Goal: Transaction & Acquisition: Purchase product/service

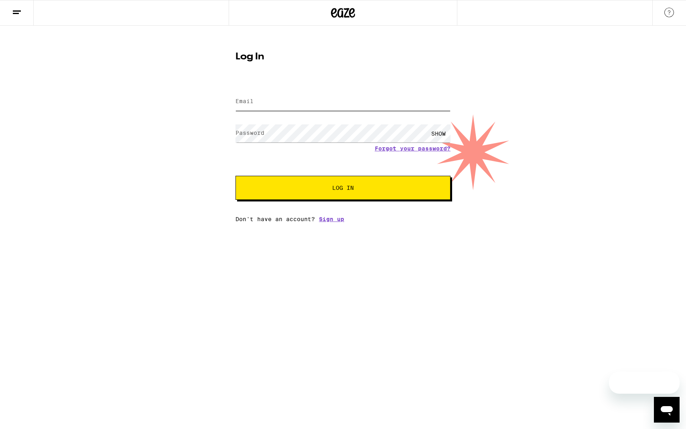
click at [295, 95] on input "Email" at bounding box center [342, 102] width 215 height 18
type input "[EMAIL_ADDRESS][DOMAIN_NAME]"
click at [332, 190] on span "Log In" at bounding box center [343, 188] width 150 height 6
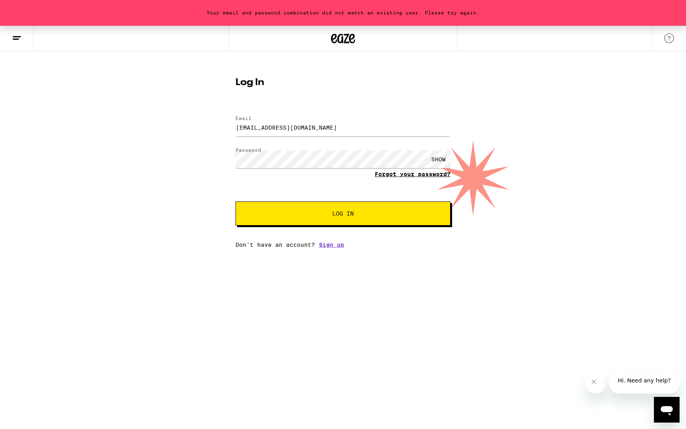
click at [417, 176] on link "Forgot your password?" at bounding box center [412, 174] width 76 height 6
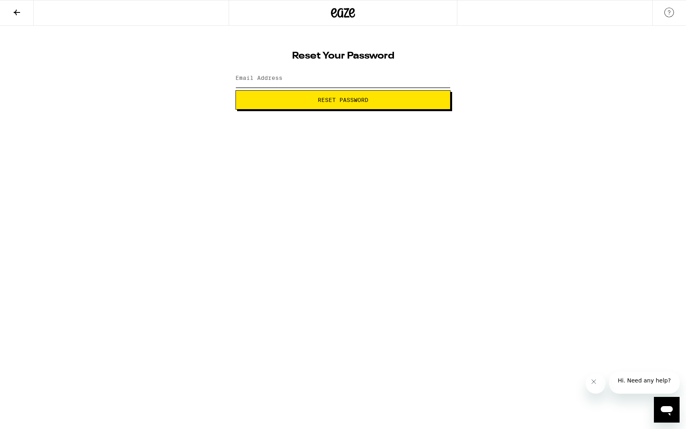
click at [310, 83] on input "Email Address" at bounding box center [342, 78] width 215 height 18
type input "popodavo@gmail.com"
click at [309, 103] on button "Reset Password" at bounding box center [342, 99] width 215 height 19
click at [309, 97] on span "Submit" at bounding box center [342, 100] width 201 height 6
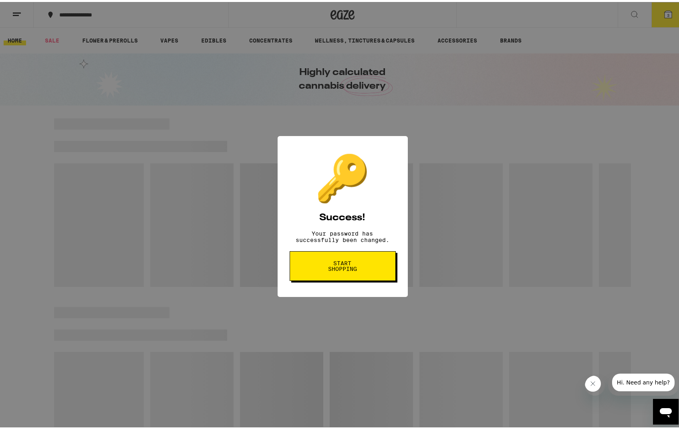
click at [336, 269] on span "Start shopping" at bounding box center [342, 263] width 41 height 11
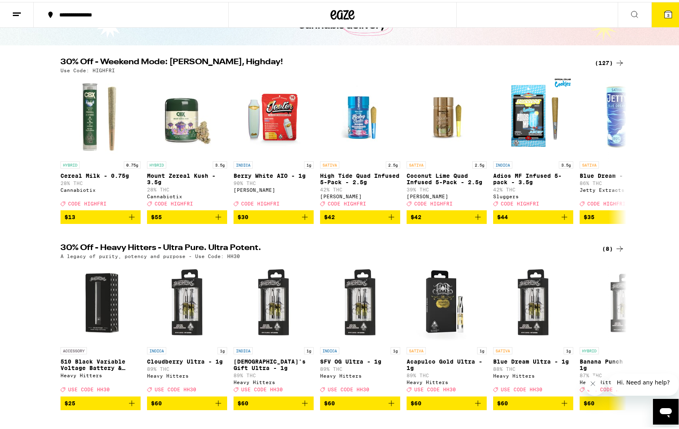
scroll to position [57, 0]
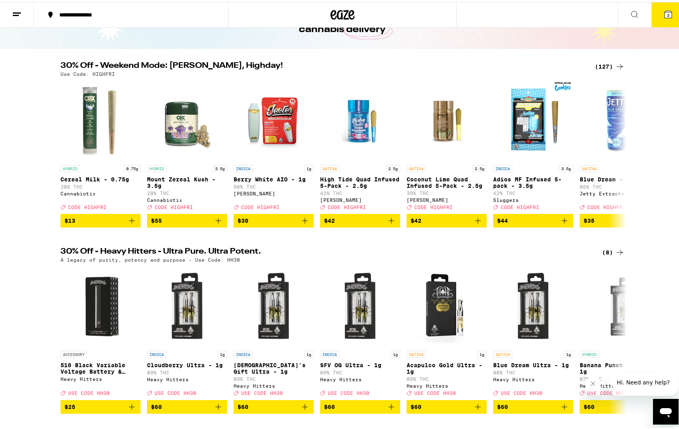
click at [609, 65] on div "(127)" at bounding box center [610, 65] width 30 height 10
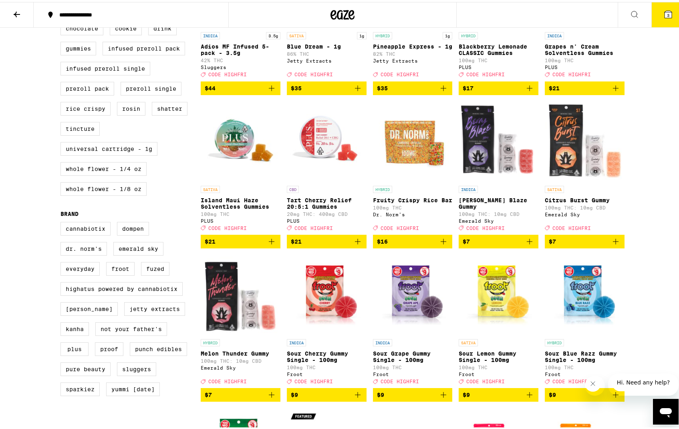
scroll to position [322, 0]
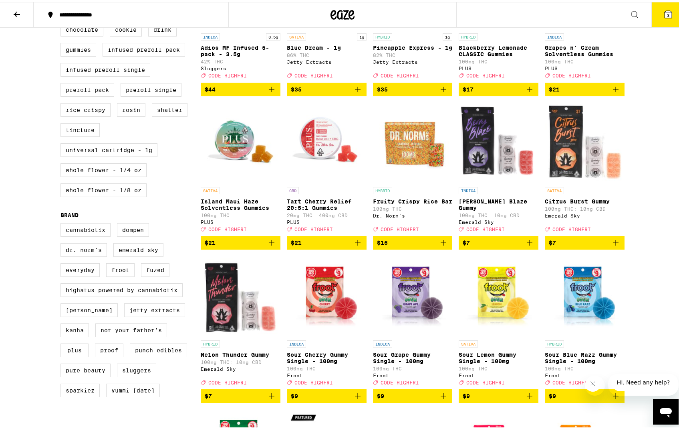
click at [84, 95] on label "Preroll Pack" at bounding box center [88, 88] width 54 height 14
click at [63, 2] on input "Preroll Pack" at bounding box center [62, 2] width 0 height 0
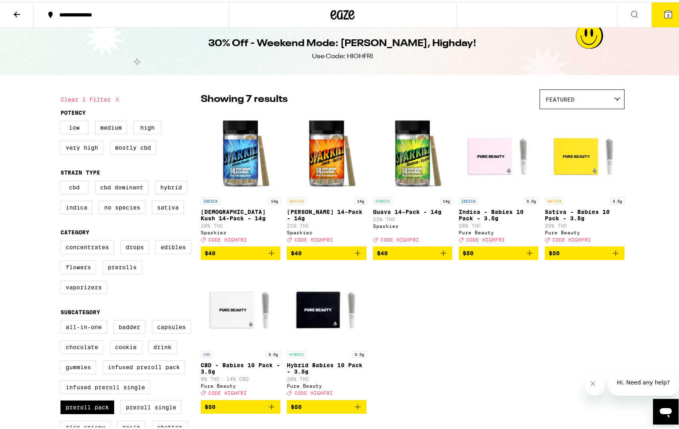
scroll to position [6, 0]
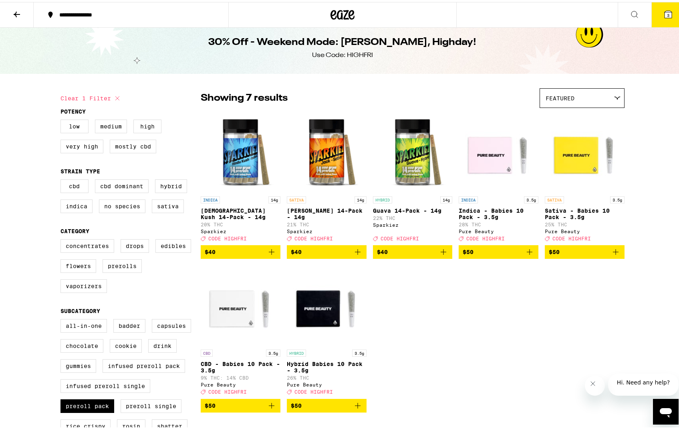
click at [268, 255] on icon "Add to bag" at bounding box center [272, 250] width 10 height 10
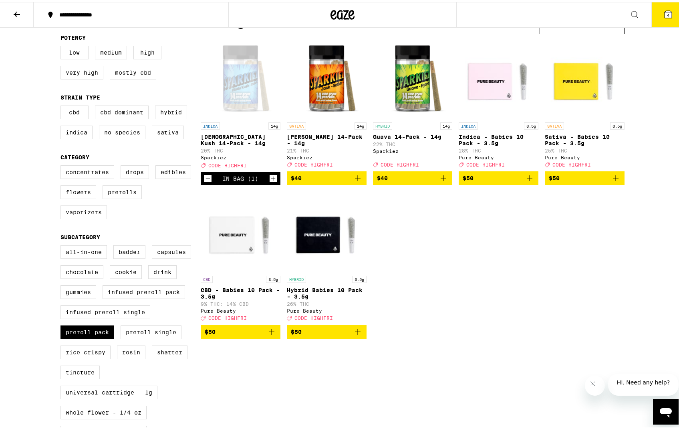
scroll to position [105, 0]
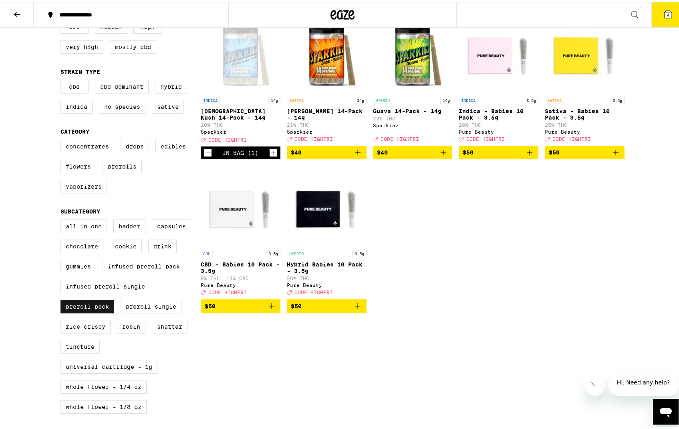
click at [70, 311] on label "Preroll Pack" at bounding box center [88, 304] width 54 height 14
click at [63, 219] on input "Preroll Pack" at bounding box center [62, 218] width 0 height 0
checkbox input "false"
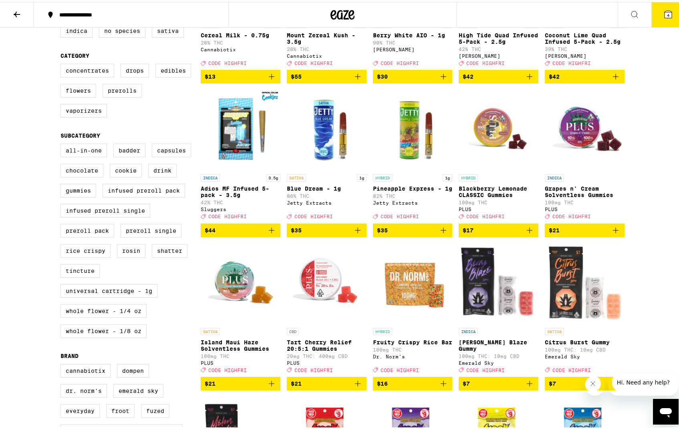
scroll to position [182, 0]
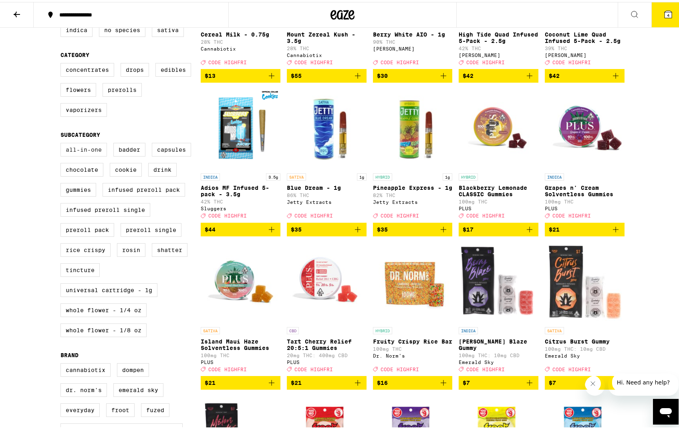
click at [69, 154] on label "All-In-One" at bounding box center [84, 148] width 47 height 14
click at [63, 142] on input "All-In-One" at bounding box center [62, 142] width 0 height 0
checkbox input "true"
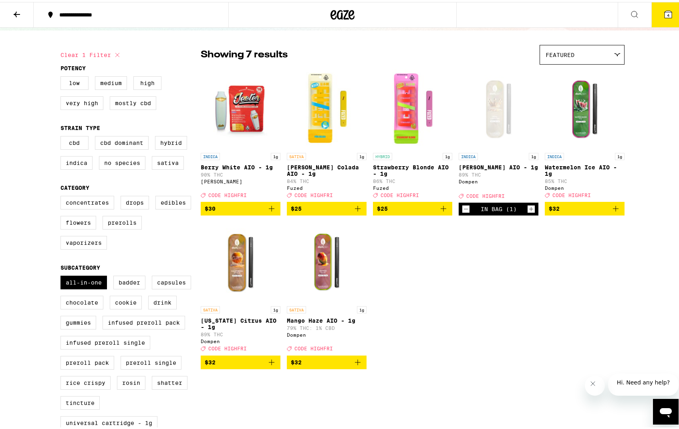
scroll to position [51, 0]
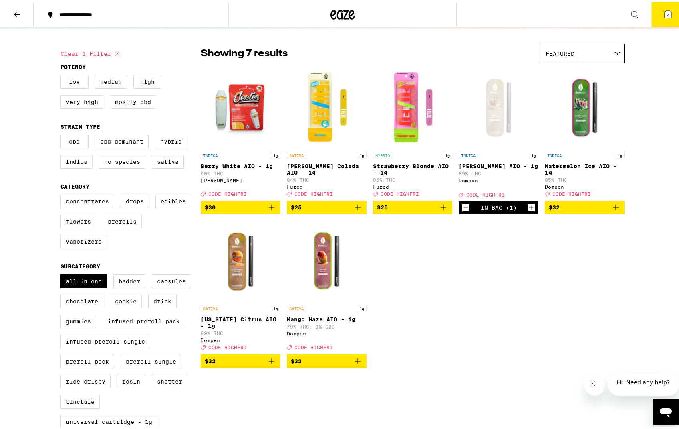
click at [354, 364] on icon "Add to bag" at bounding box center [358, 359] width 10 height 10
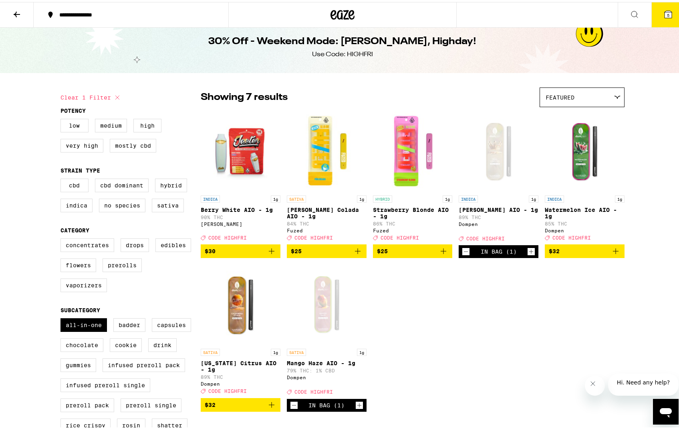
scroll to position [0, 0]
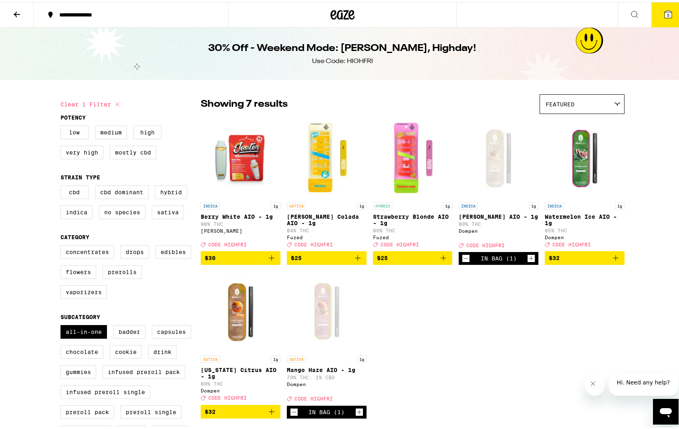
click at [665, 10] on icon at bounding box center [668, 12] width 7 height 7
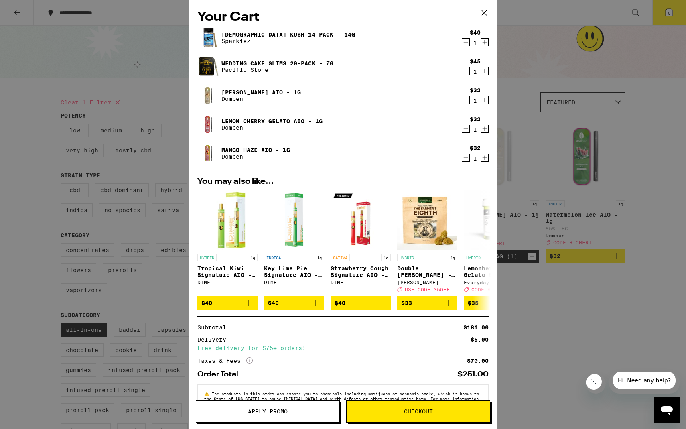
click at [277, 64] on link "Wedding Cake Slims 20-Pack - 7g" at bounding box center [277, 63] width 112 height 6
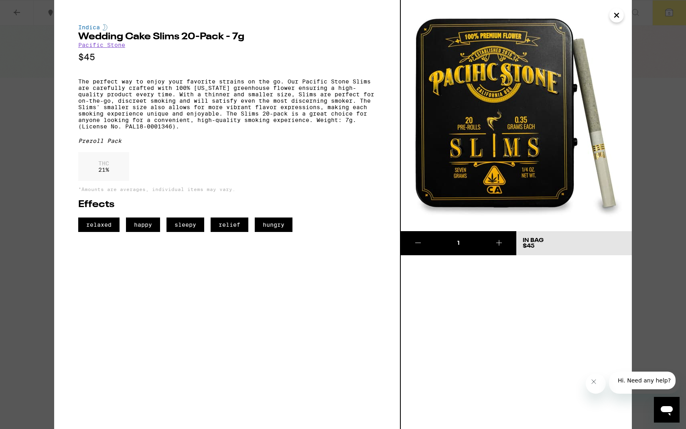
click at [614, 16] on icon "Close" at bounding box center [616, 15] width 10 height 12
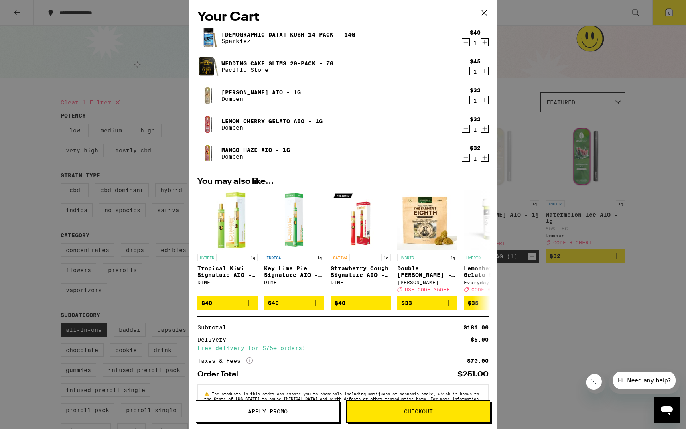
click at [462, 44] on icon "Decrement" at bounding box center [465, 42] width 7 height 10
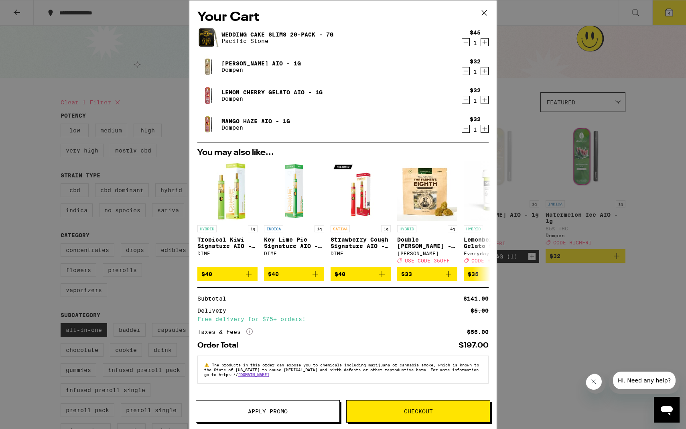
click at [465, 101] on icon "Decrement" at bounding box center [465, 100] width 7 height 10
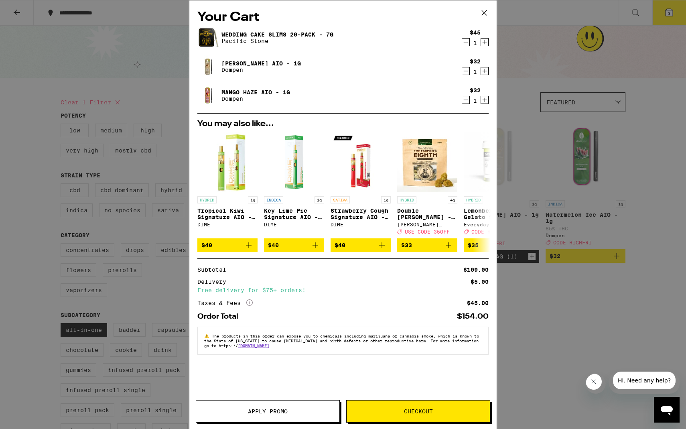
click at [487, 14] on icon at bounding box center [484, 13] width 12 height 12
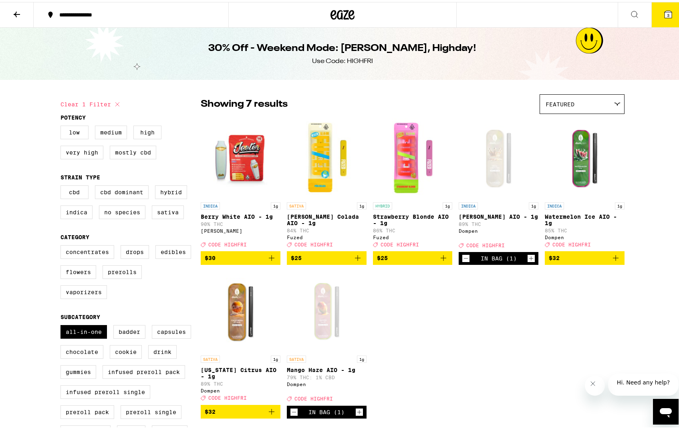
click at [668, 8] on button "3" at bounding box center [669, 12] width 34 height 25
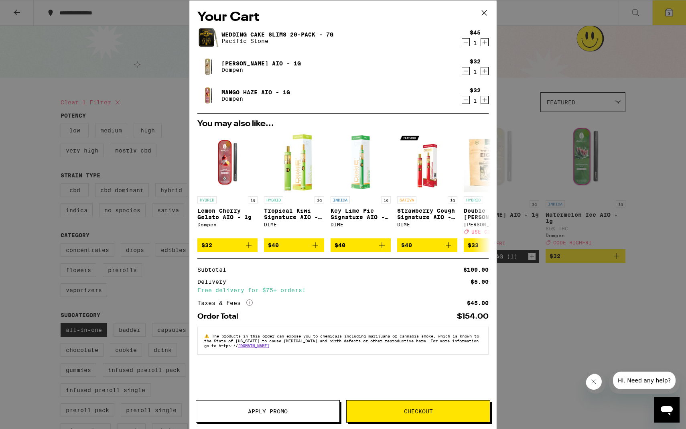
click at [399, 406] on button "Checkout" at bounding box center [418, 411] width 144 height 22
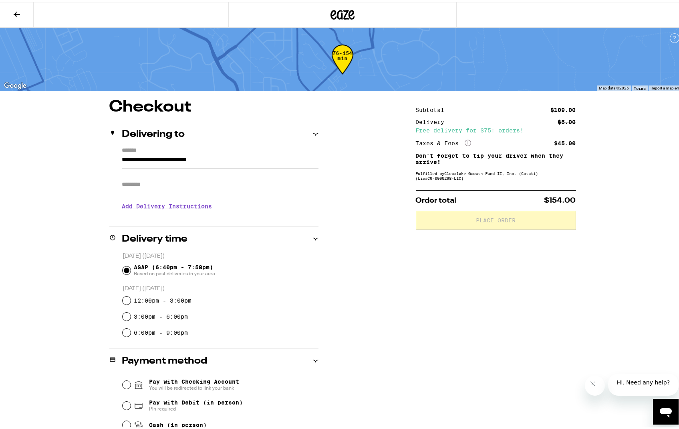
scroll to position [12, 0]
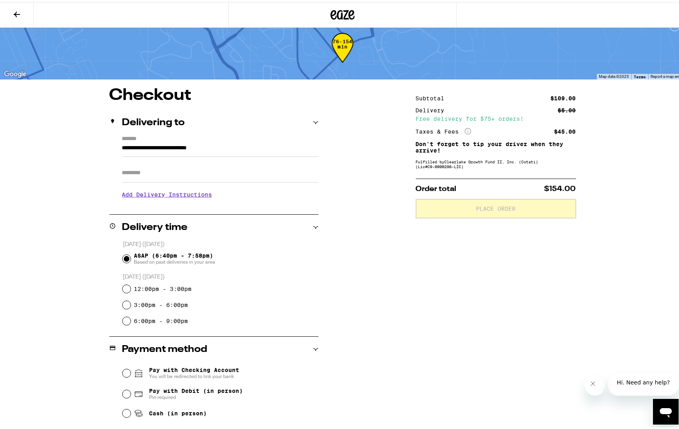
click at [132, 177] on input "Apt/Suite" at bounding box center [220, 170] width 196 height 19
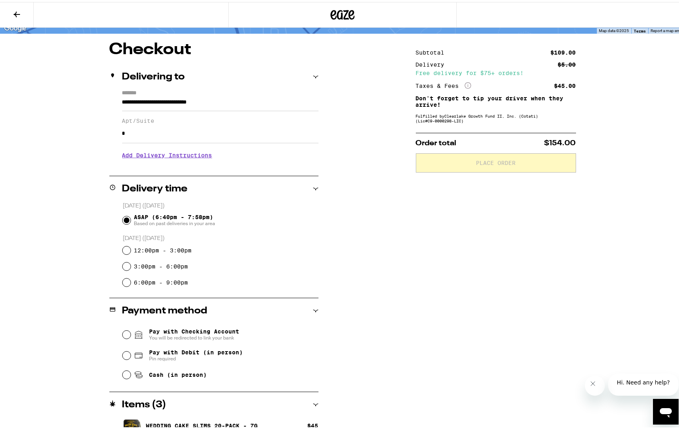
scroll to position [131, 0]
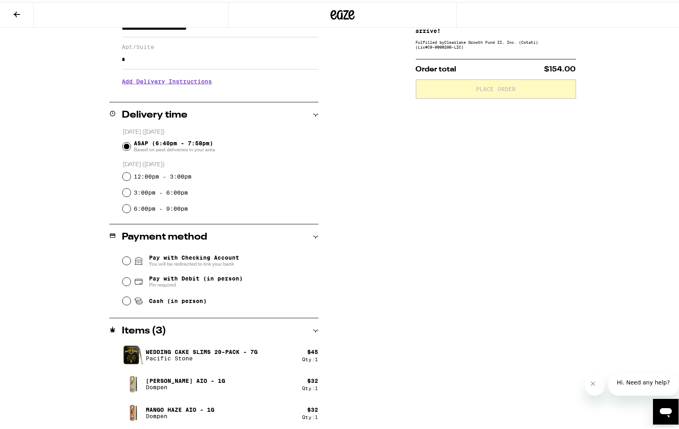
type input "*"
click at [123, 281] on input "Pay with Debit (in person) Pin required" at bounding box center [127, 279] width 8 height 8
radio input "true"
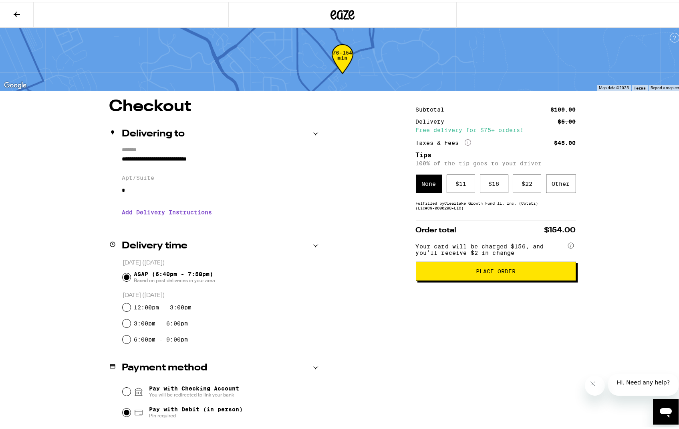
scroll to position [1, 0]
click at [17, 11] on icon at bounding box center [17, 13] width 10 height 10
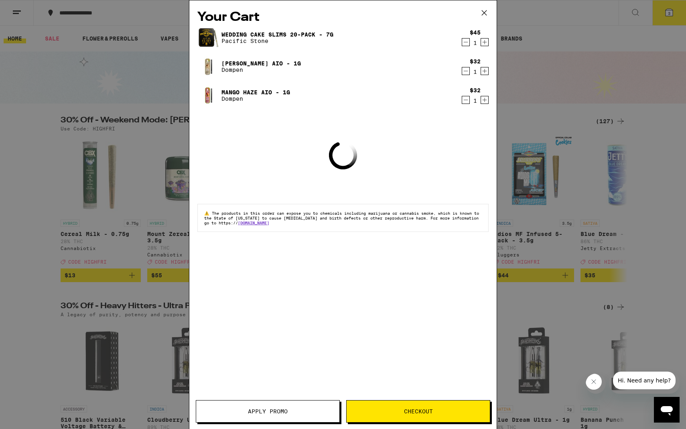
click at [248, 408] on span "Apply Promo" at bounding box center [268, 411] width 40 height 6
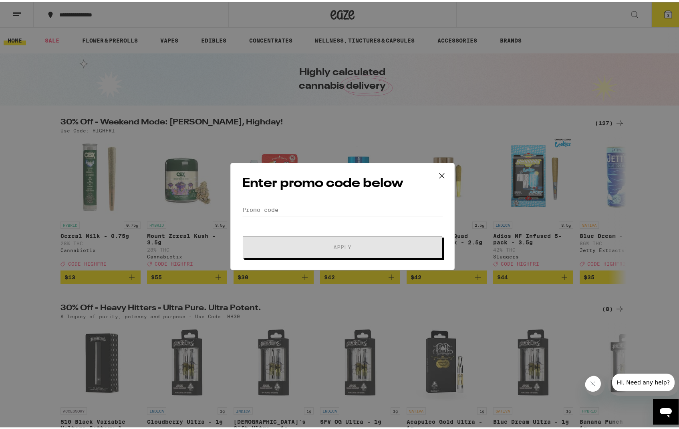
click at [276, 209] on input "Promo Code" at bounding box center [342, 208] width 201 height 12
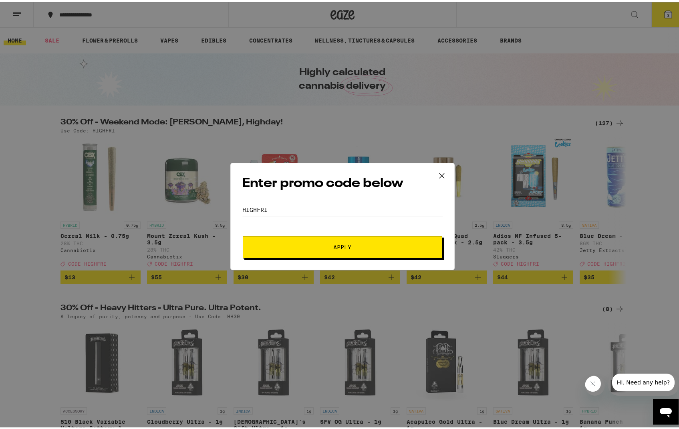
type input "highfri"
click at [243, 234] on button "Apply" at bounding box center [343, 245] width 200 height 22
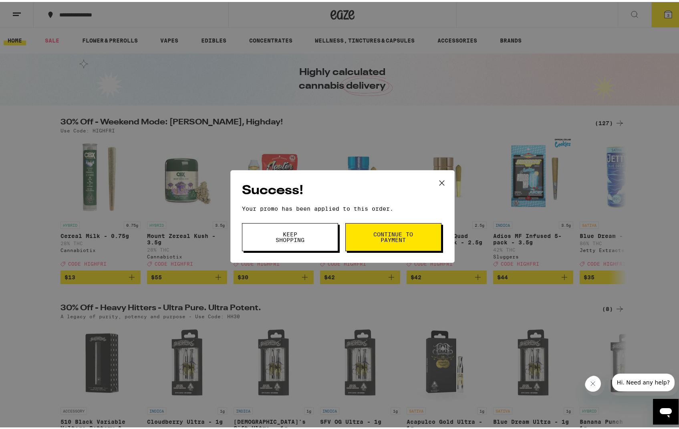
click at [397, 230] on span "Continue to payment" at bounding box center [393, 234] width 41 height 11
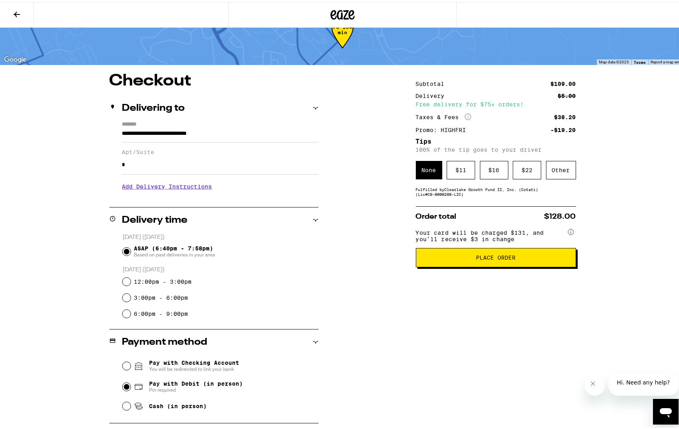
scroll to position [27, 0]
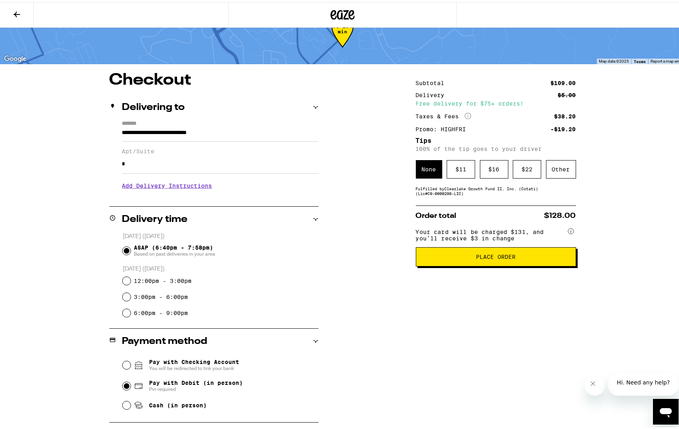
click at [17, 11] on icon at bounding box center [17, 13] width 10 height 10
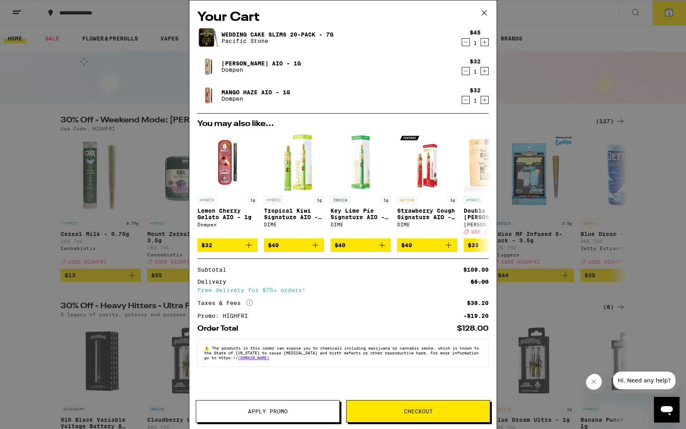
click at [463, 44] on icon "Decrement" at bounding box center [465, 42] width 7 height 10
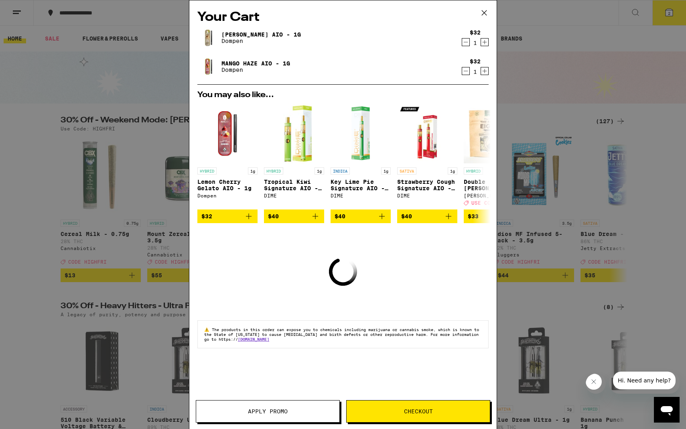
click at [463, 44] on icon "Decrement" at bounding box center [465, 42] width 7 height 10
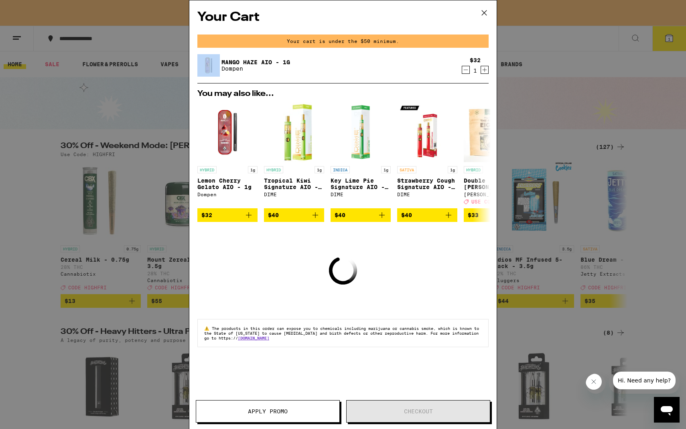
click at [463, 44] on div "Your cart is under the $50 minimum." at bounding box center [342, 40] width 291 height 13
click at [464, 65] on icon "Decrement" at bounding box center [465, 70] width 7 height 10
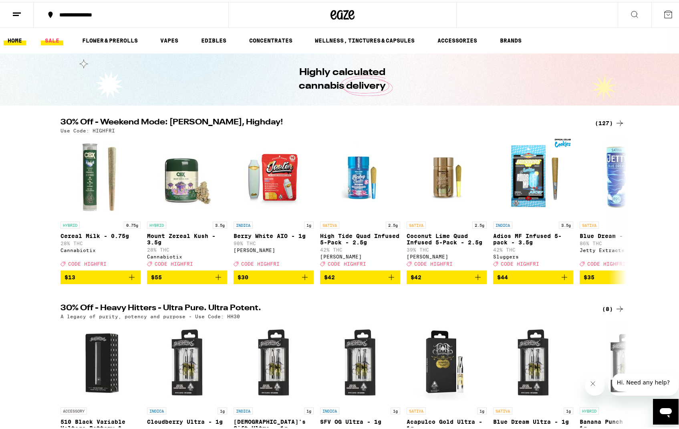
click at [53, 38] on link "SALE" at bounding box center [52, 39] width 22 height 10
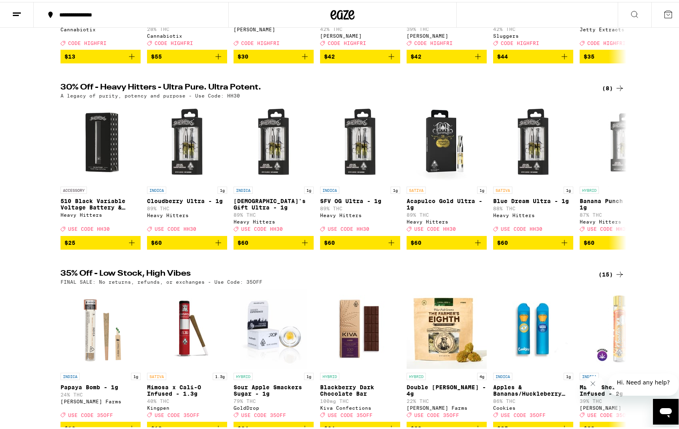
scroll to position [217, 0]
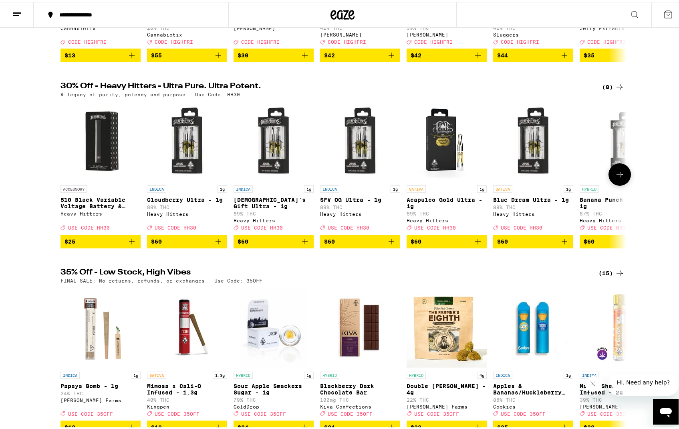
click at [615, 177] on icon at bounding box center [620, 173] width 10 height 10
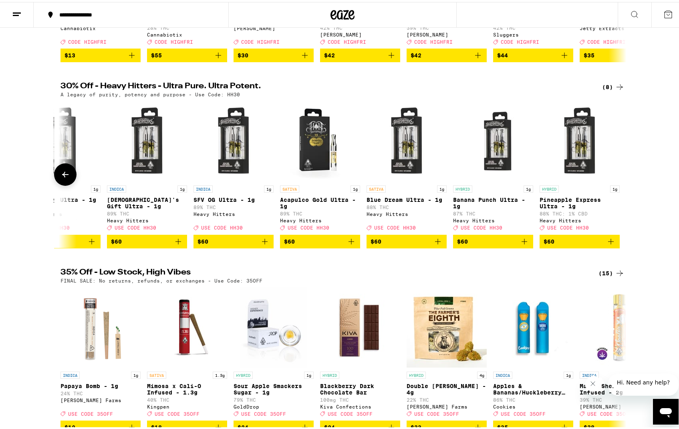
scroll to position [0, 128]
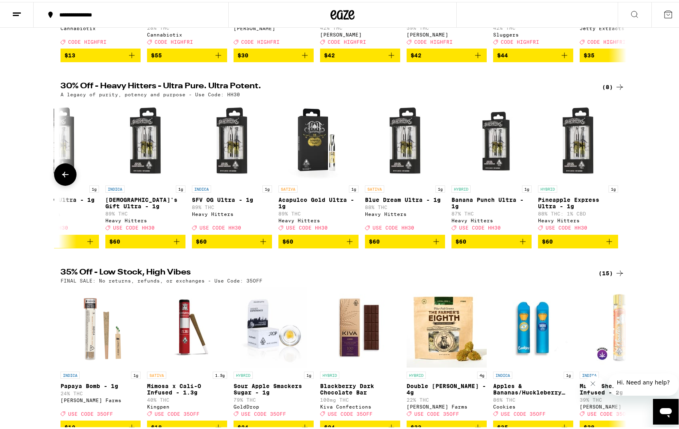
click at [482, 153] on img "Open page for Banana Punch Ultra - 1g from Heavy Hitters" at bounding box center [492, 139] width 80 height 80
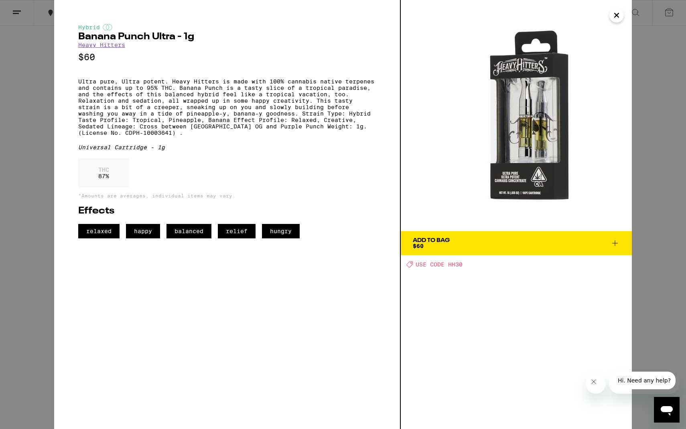
click at [618, 21] on button "Close" at bounding box center [616, 15] width 14 height 14
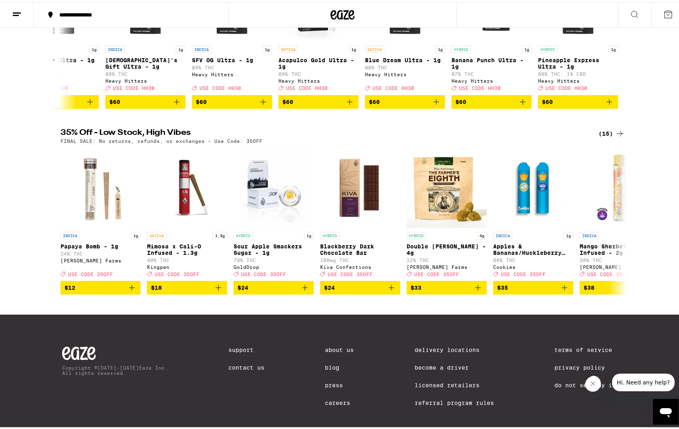
scroll to position [356, 0]
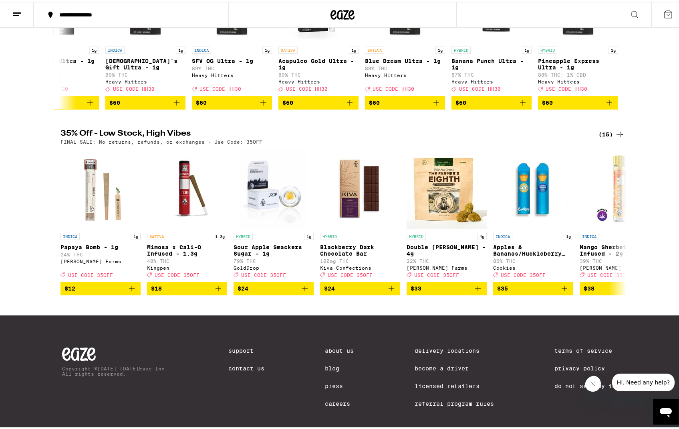
click at [611, 137] on div "(15)" at bounding box center [612, 132] width 26 height 10
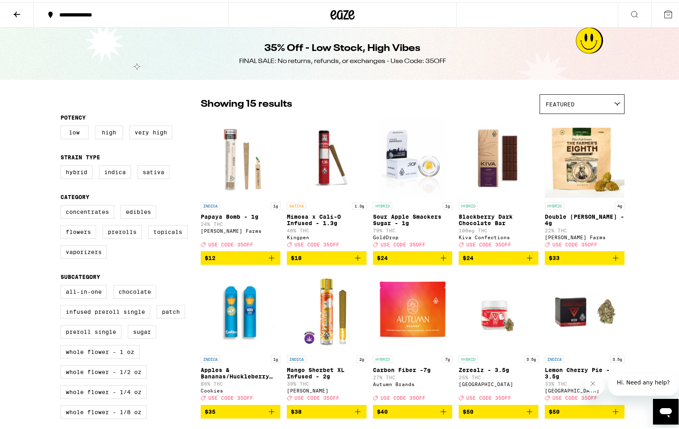
click at [603, 144] on img "Open page for Double Runtz - 4g from Lowell Farms" at bounding box center [585, 156] width 80 height 80
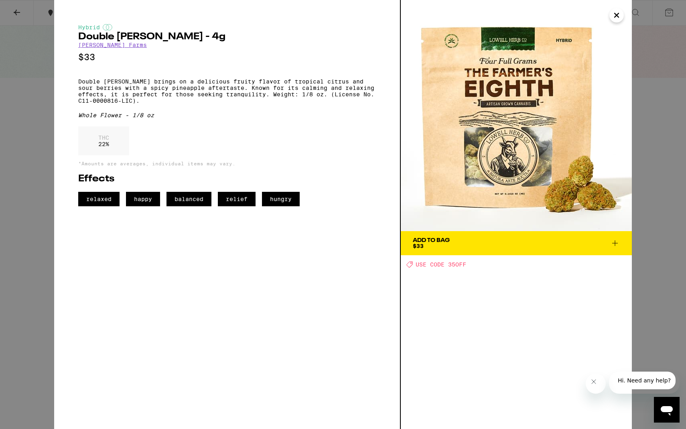
click at [602, 16] on img at bounding box center [515, 115] width 231 height 231
click at [627, 17] on img at bounding box center [515, 115] width 231 height 231
click at [619, 17] on icon "Close" at bounding box center [616, 15] width 10 height 12
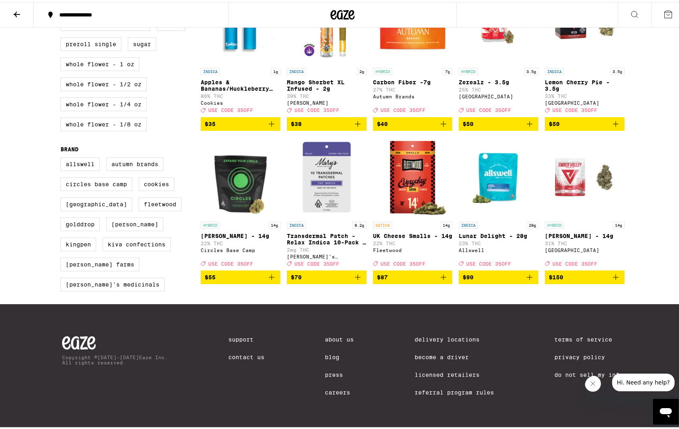
scroll to position [305, 0]
click at [319, 231] on p "Transdermal Patch - Relax Indica 10-Pack - 200mg" at bounding box center [327, 237] width 80 height 13
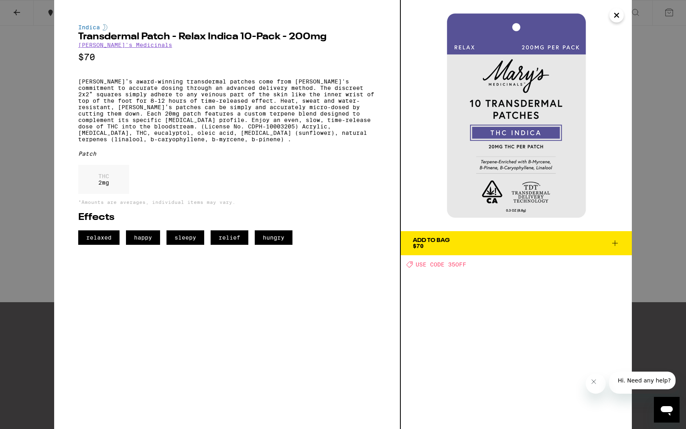
click at [319, 198] on div "THC 2 mg" at bounding box center [226, 181] width 297 height 33
click at [614, 15] on icon "Close" at bounding box center [616, 15] width 10 height 12
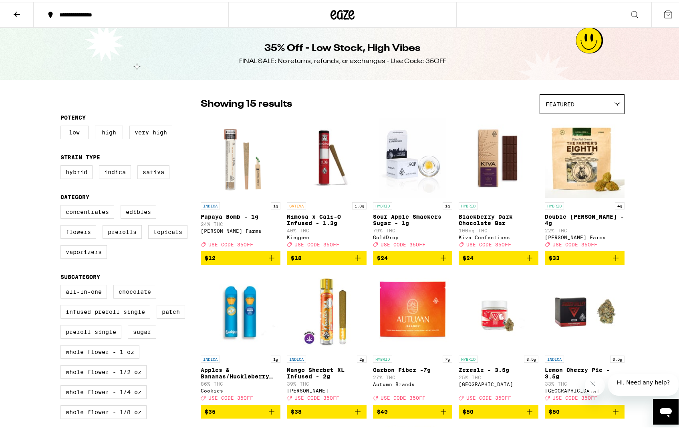
scroll to position [305, 0]
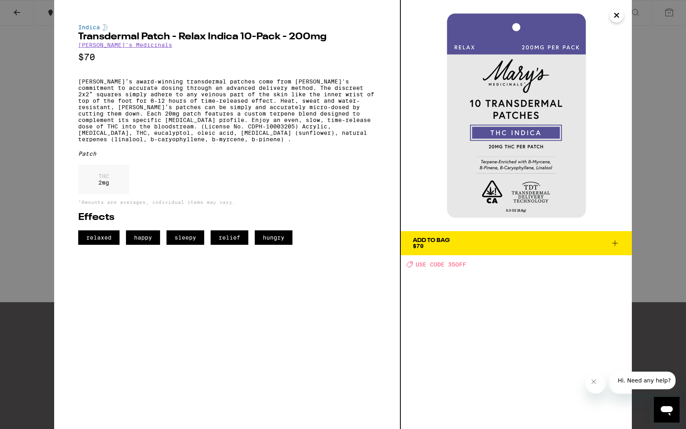
click at [614, 18] on icon "Close" at bounding box center [616, 15] width 10 height 12
click at [619, 18] on icon "Close" at bounding box center [616, 15] width 10 height 12
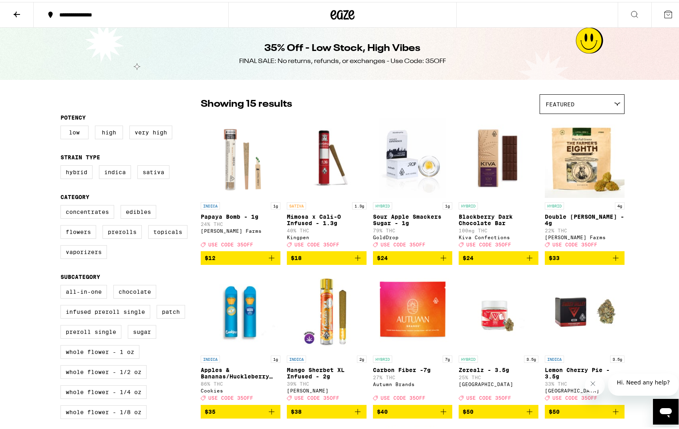
click at [10, 11] on button at bounding box center [17, 12] width 34 height 25
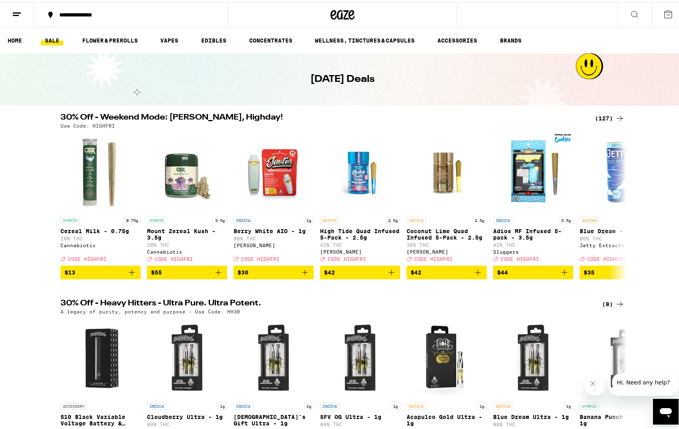
click at [601, 117] on div "(127)" at bounding box center [610, 116] width 30 height 10
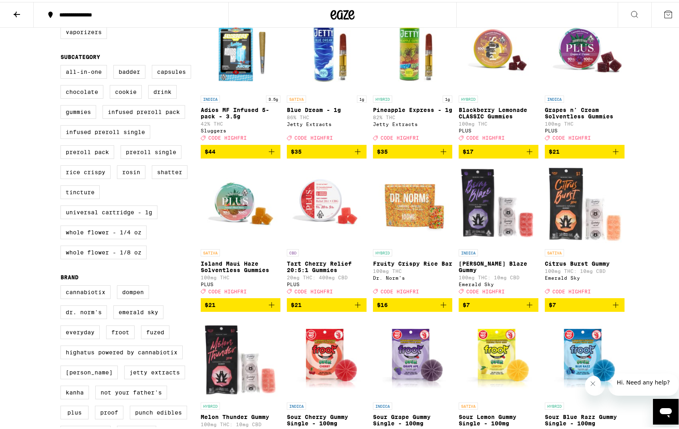
scroll to position [262, 0]
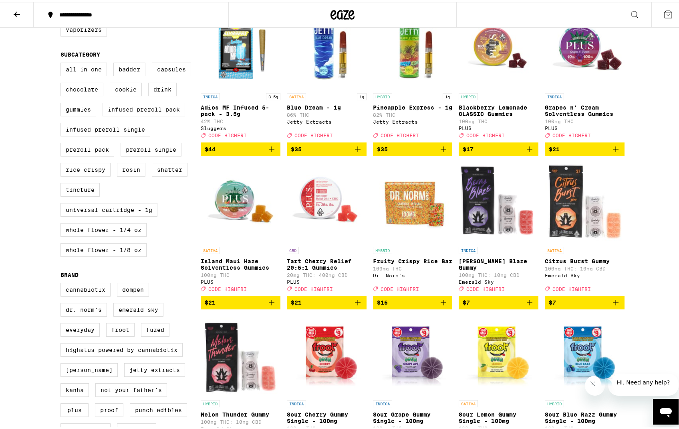
click at [133, 114] on label "Infused Preroll Pack" at bounding box center [144, 108] width 83 height 14
click at [63, 62] on input "Infused Preroll Pack" at bounding box center [62, 62] width 0 height 0
checkbox input "true"
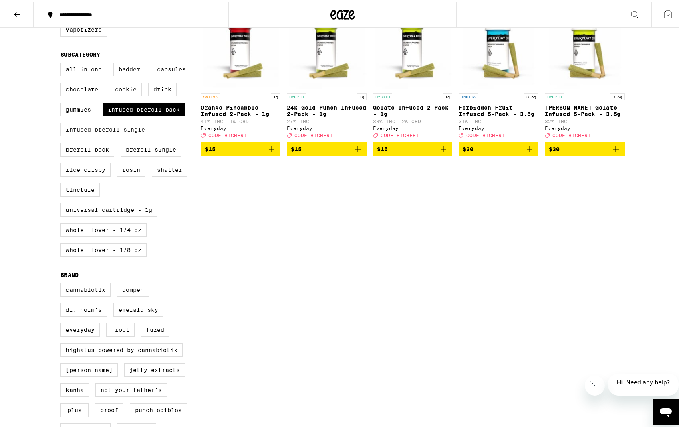
click at [121, 134] on label "Infused Preroll Single" at bounding box center [106, 128] width 90 height 14
click at [63, 62] on input "Infused Preroll Single" at bounding box center [62, 62] width 0 height 0
checkbox input "true"
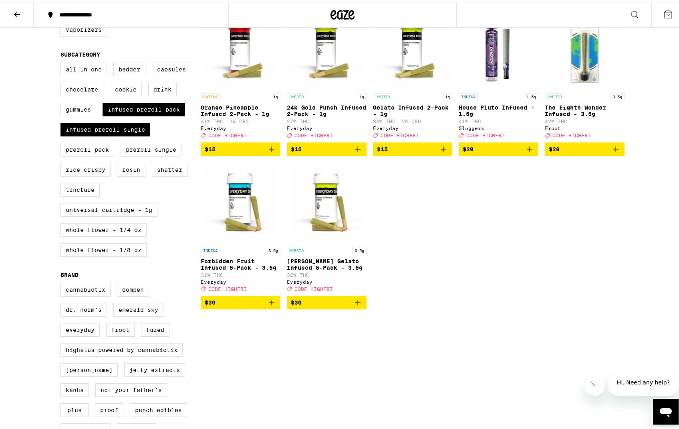
click at [92, 172] on div "All-In-One Badder Capsules Chocolate Cookie Drink Gummies Infused Preroll Pack …" at bounding box center [131, 161] width 140 height 200
click at [92, 154] on label "Preroll Pack" at bounding box center [88, 148] width 54 height 14
click at [63, 62] on input "Preroll Pack" at bounding box center [62, 62] width 0 height 0
checkbox input "true"
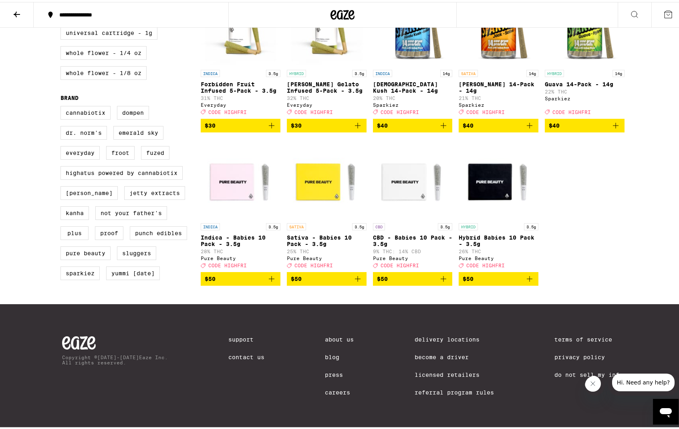
scroll to position [463, 0]
click at [209, 166] on img "Open page for Indica - Babies 10 Pack - 3.5g from Pure Beauty" at bounding box center [241, 177] width 80 height 80
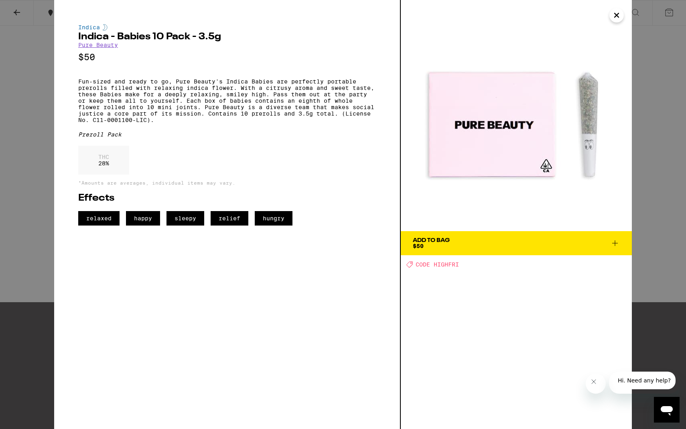
click at [617, 16] on icon "Close" at bounding box center [616, 15] width 10 height 12
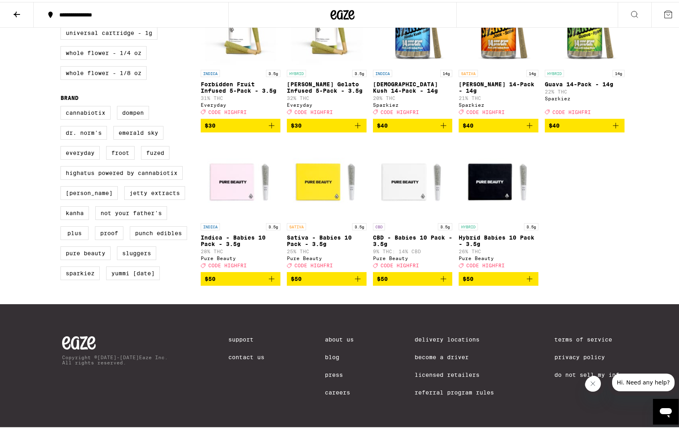
click at [268, 272] on icon "Add to bag" at bounding box center [272, 277] width 10 height 10
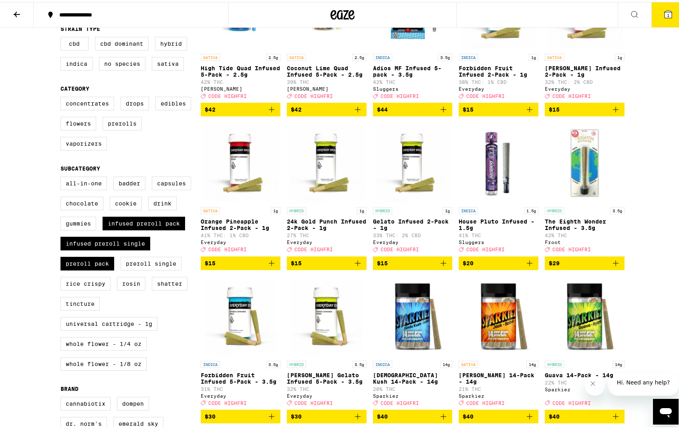
scroll to position [148, 0]
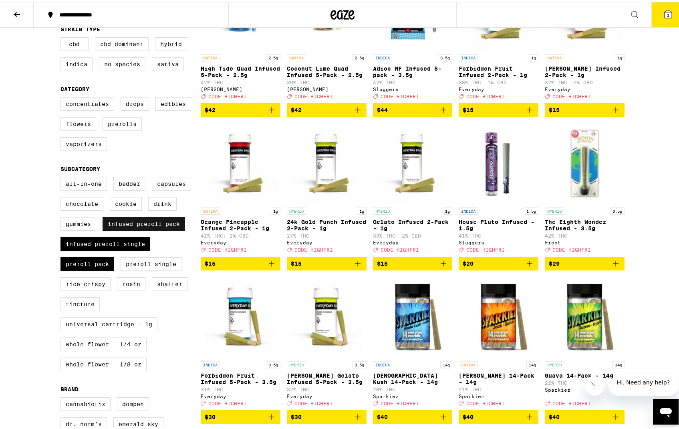
click at [127, 229] on label "Infused Preroll Pack" at bounding box center [144, 222] width 83 height 14
click at [63, 176] on input "Infused Preroll Pack" at bounding box center [62, 176] width 0 height 0
checkbox input "false"
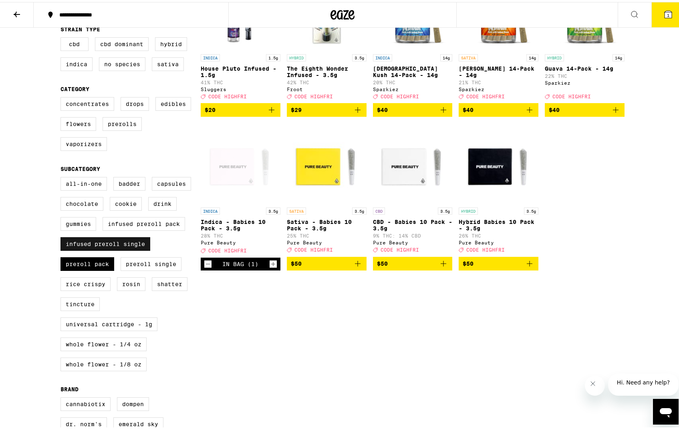
click at [114, 249] on label "Infused Preroll Single" at bounding box center [106, 242] width 90 height 14
click at [63, 176] on input "Infused Preroll Single" at bounding box center [62, 176] width 0 height 0
checkbox input "false"
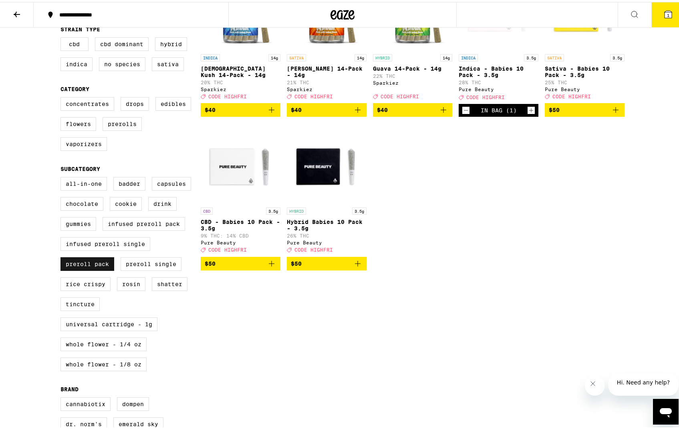
click at [89, 269] on label "Preroll Pack" at bounding box center [88, 262] width 54 height 14
click at [63, 176] on input "Preroll Pack" at bounding box center [62, 176] width 0 height 0
checkbox input "false"
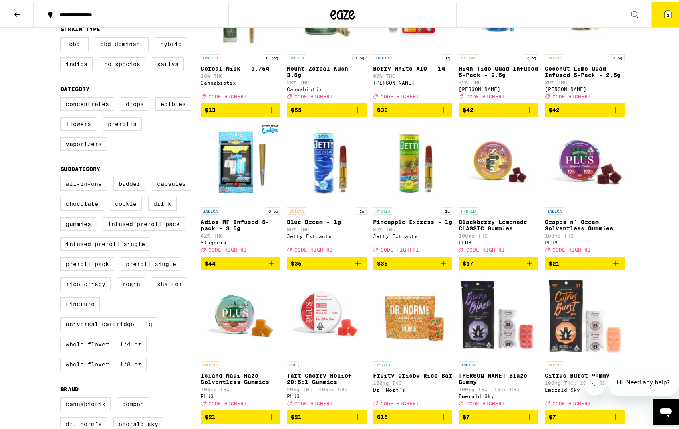
click at [74, 188] on label "All-In-One" at bounding box center [84, 182] width 47 height 14
click at [63, 176] on input "All-In-One" at bounding box center [62, 176] width 0 height 0
checkbox input "true"
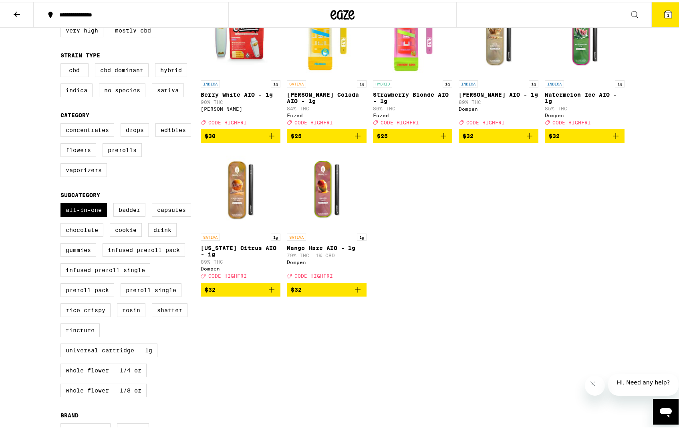
scroll to position [121, 0]
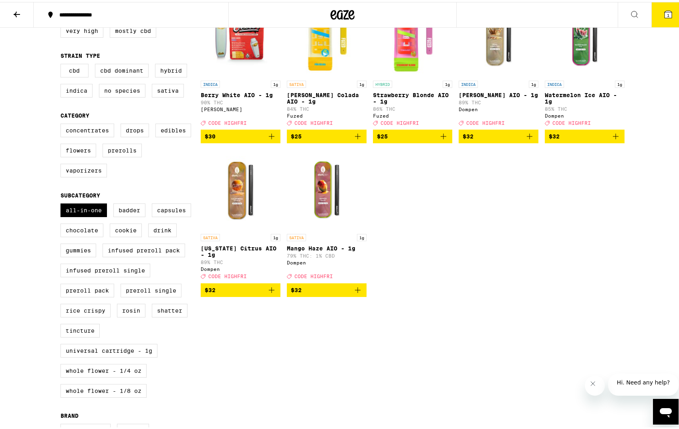
click at [356, 293] on icon "Add to bag" at bounding box center [358, 288] width 10 height 10
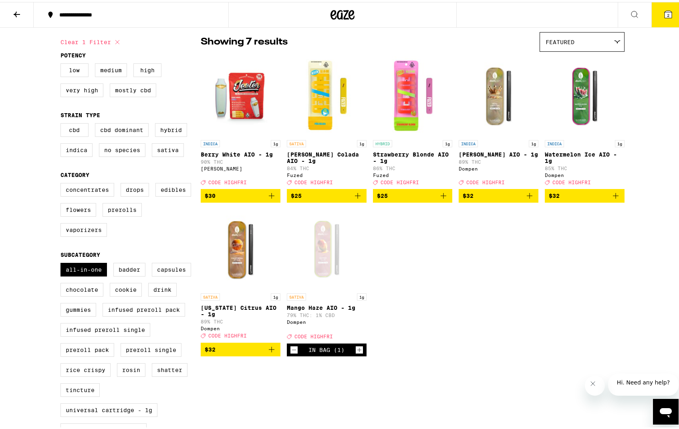
scroll to position [63, 0]
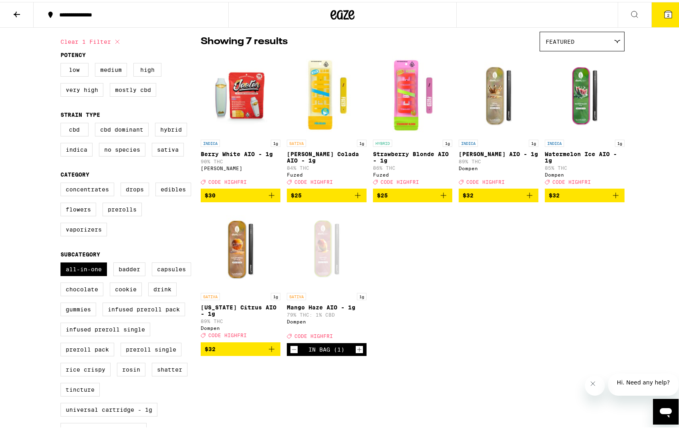
click at [528, 196] on icon "Add to bag" at bounding box center [530, 193] width 10 height 10
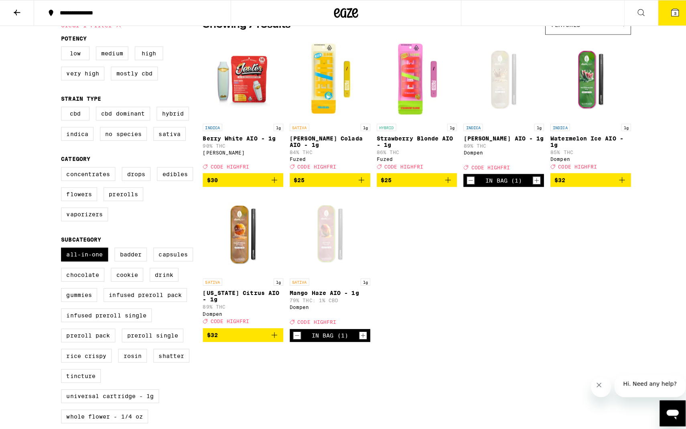
scroll to position [80, 0]
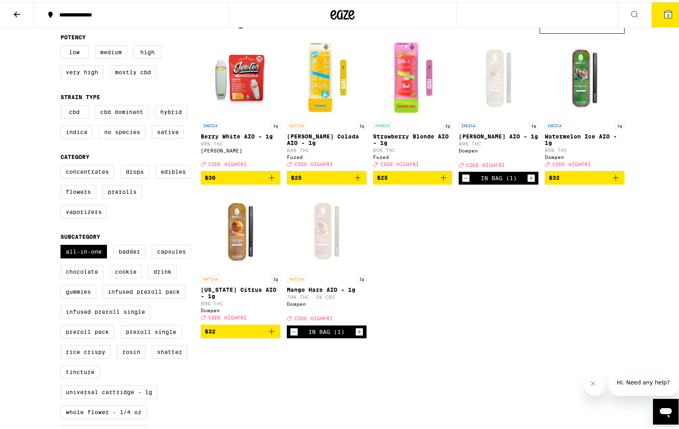
click at [672, 15] on button "3" at bounding box center [669, 12] width 34 height 25
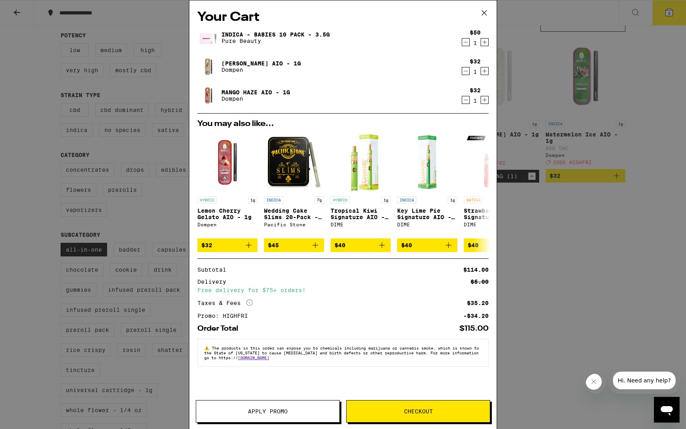
click at [385, 410] on span "Checkout" at bounding box center [417, 411] width 143 height 6
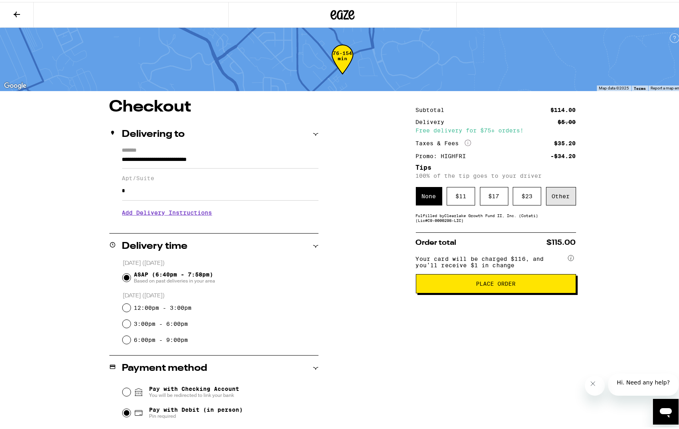
click at [558, 194] on div "Other" at bounding box center [561, 194] width 30 height 18
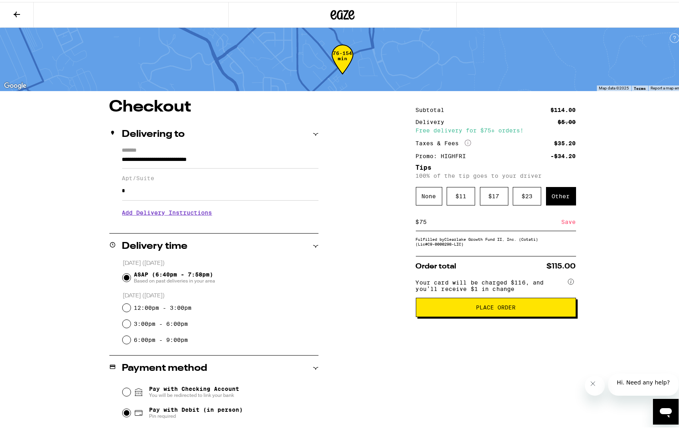
type input "7"
type input "8"
click at [569, 228] on div "Save" at bounding box center [569, 220] width 14 height 18
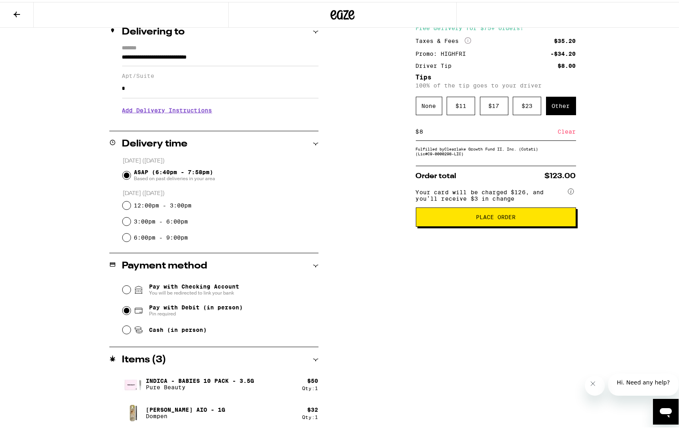
scroll to position [131, 0]
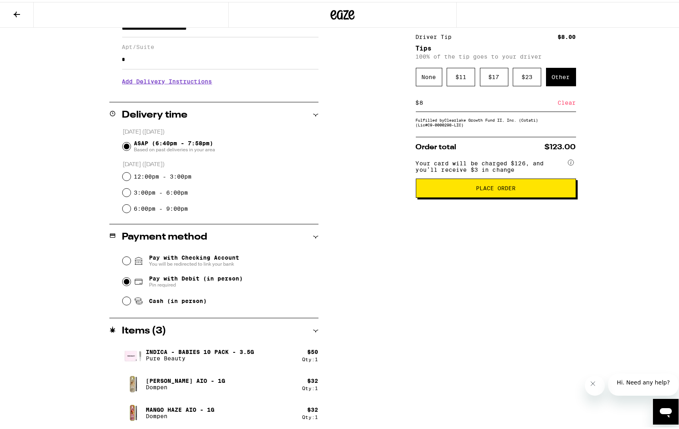
click at [533, 189] on span "Place Order" at bounding box center [496, 186] width 147 height 6
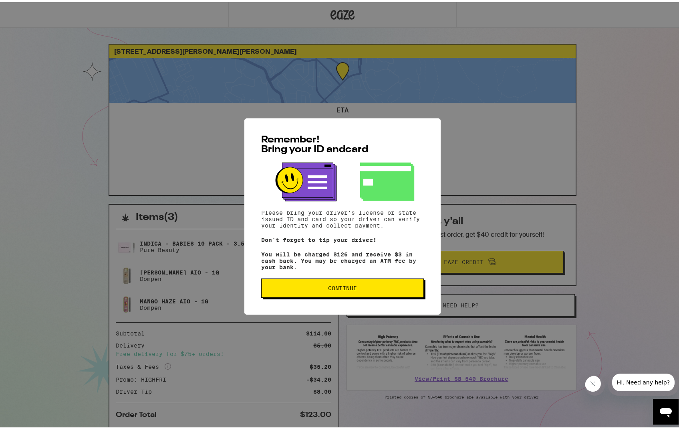
click at [301, 288] on span "Continue" at bounding box center [342, 286] width 149 height 6
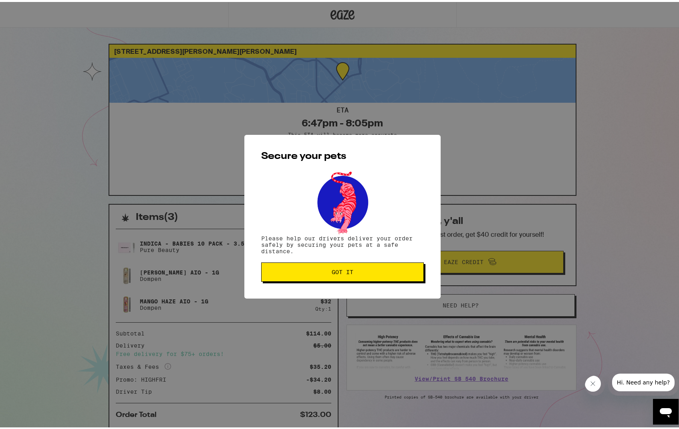
click at [302, 272] on span "Got it" at bounding box center [342, 270] width 149 height 6
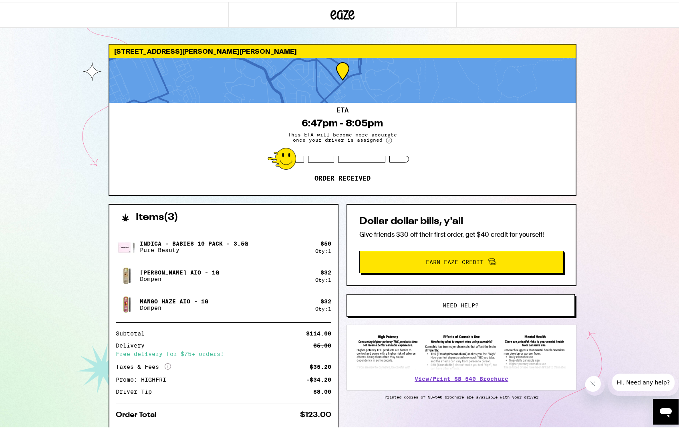
click at [685, 249] on html "[STREET_ADDRESS][PERSON_NAME][PERSON_NAME] ETA 6:47pm - 8:05pm This ETA will be…" at bounding box center [343, 245] width 686 height 491
